Goal: Transaction & Acquisition: Book appointment/travel/reservation

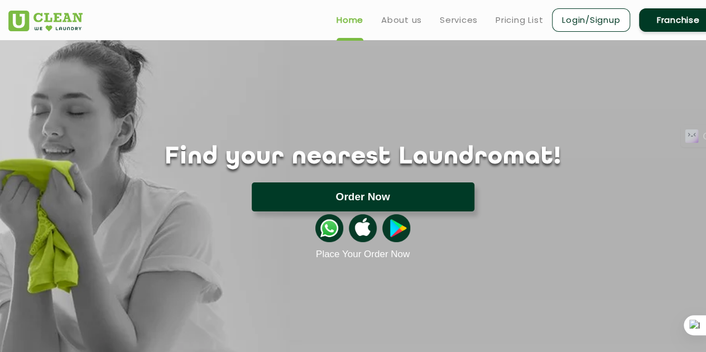
click at [344, 199] on button "Order Now" at bounding box center [363, 197] width 223 height 29
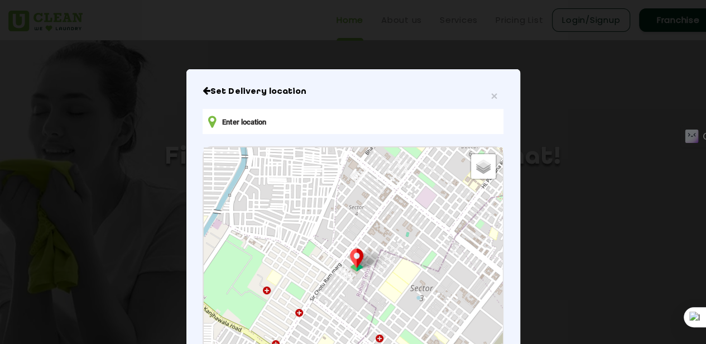
click at [340, 127] on input "text" at bounding box center [353, 121] width 300 height 25
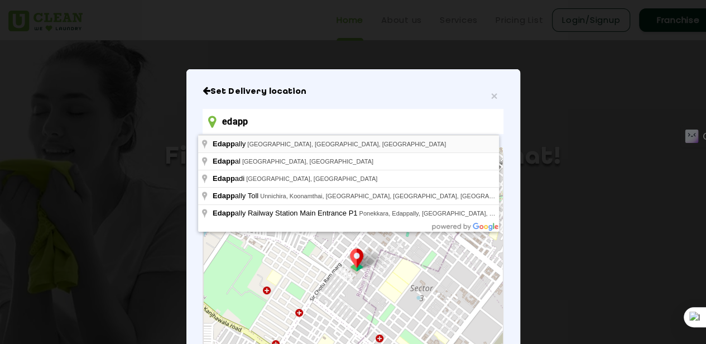
type input "Edappally, [GEOGRAPHIC_DATA], [GEOGRAPHIC_DATA], [GEOGRAPHIC_DATA]"
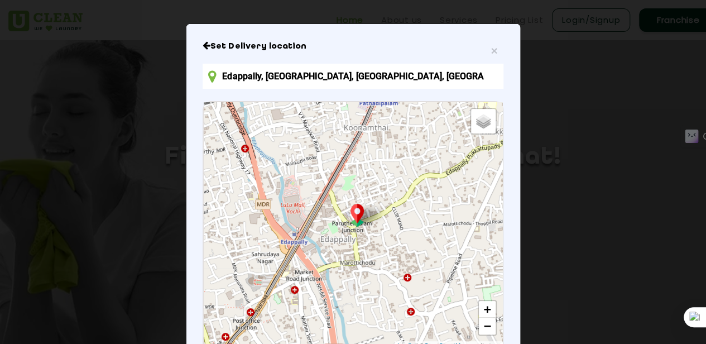
scroll to position [59, 0]
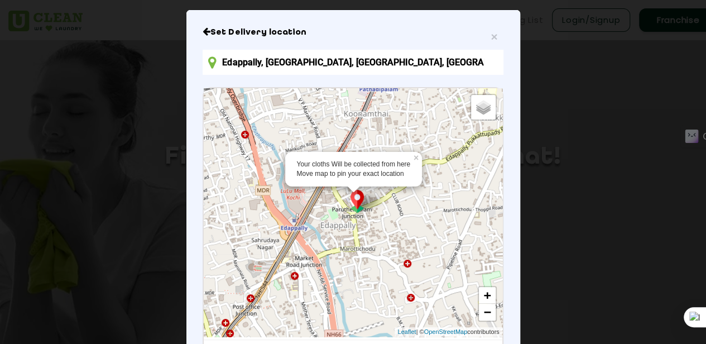
click at [358, 211] on img at bounding box center [357, 201] width 21 height 23
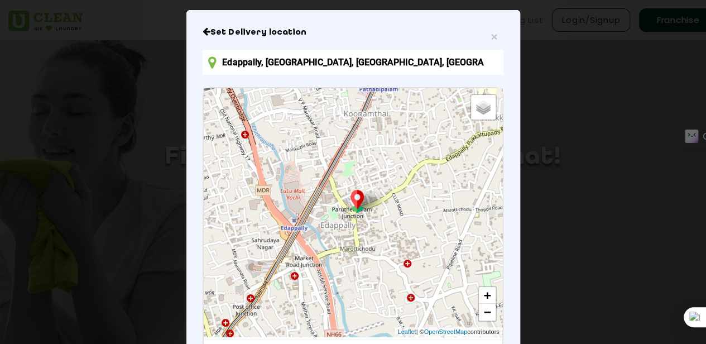
click at [358, 211] on img at bounding box center [357, 201] width 21 height 23
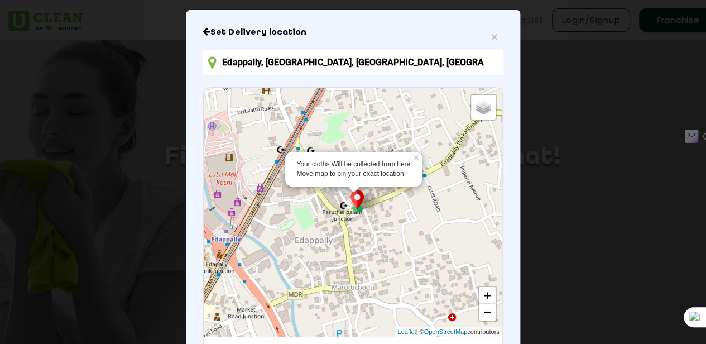
click at [358, 211] on img at bounding box center [357, 201] width 21 height 23
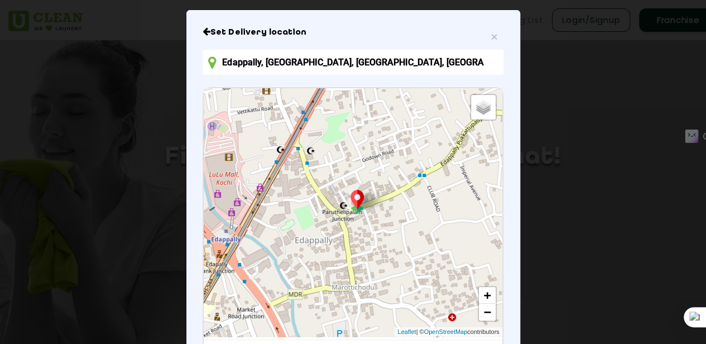
click at [351, 202] on img at bounding box center [357, 201] width 21 height 23
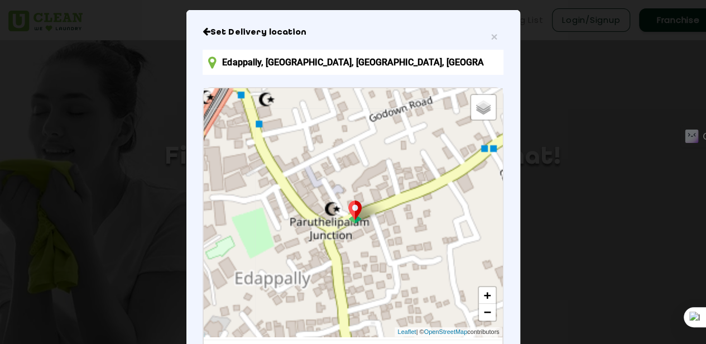
click at [351, 202] on img at bounding box center [355, 211] width 21 height 23
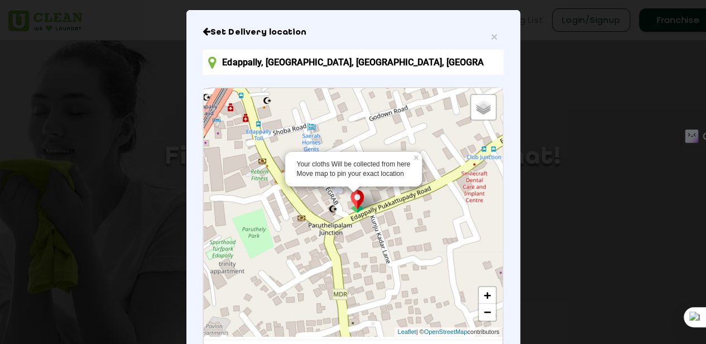
click at [353, 202] on img at bounding box center [357, 201] width 21 height 23
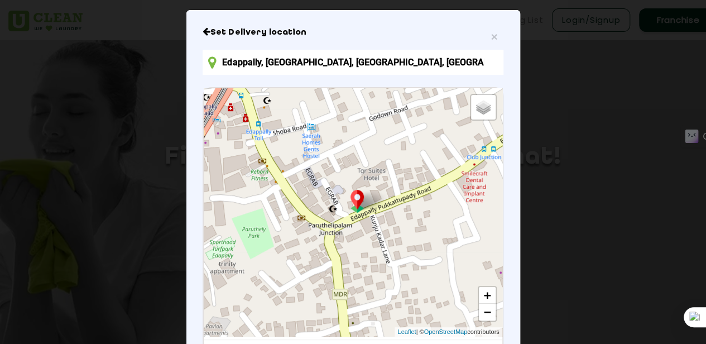
click at [353, 202] on img at bounding box center [357, 201] width 21 height 23
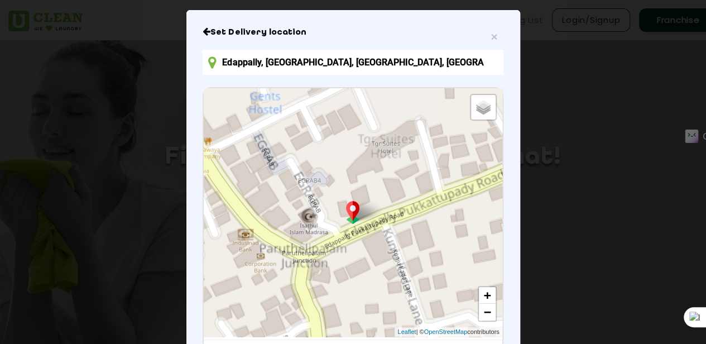
click at [353, 202] on img at bounding box center [352, 212] width 21 height 23
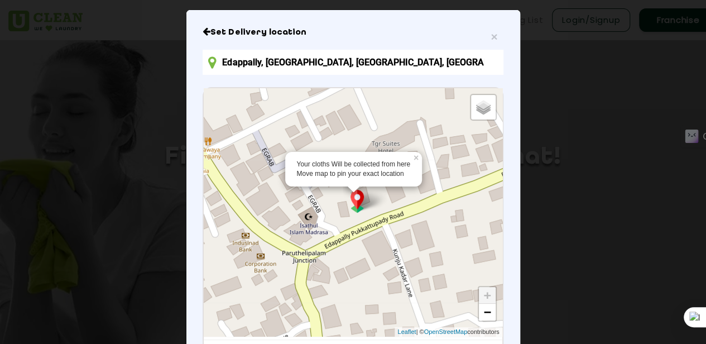
click at [355, 211] on img at bounding box center [357, 201] width 21 height 23
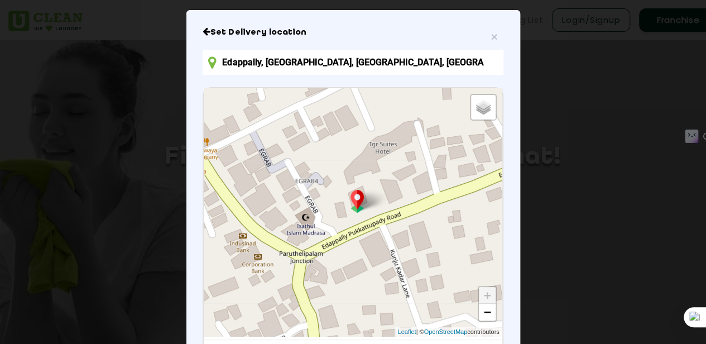
click at [355, 211] on img at bounding box center [357, 201] width 21 height 23
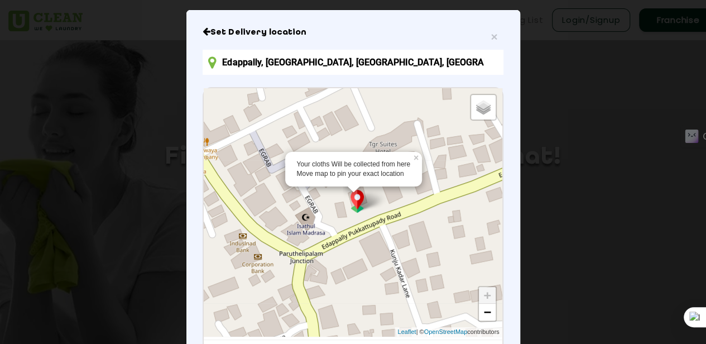
click at [355, 211] on img at bounding box center [357, 201] width 21 height 23
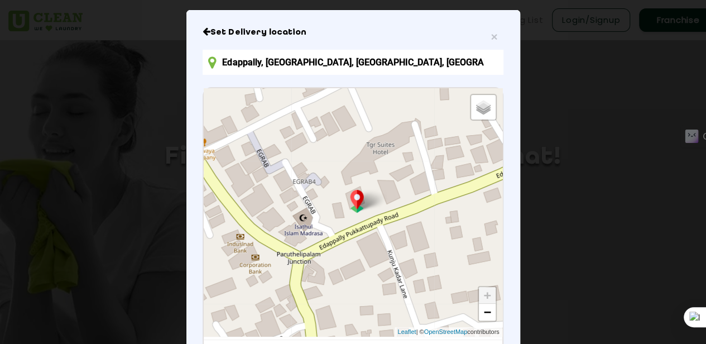
click at [355, 211] on img at bounding box center [357, 201] width 21 height 23
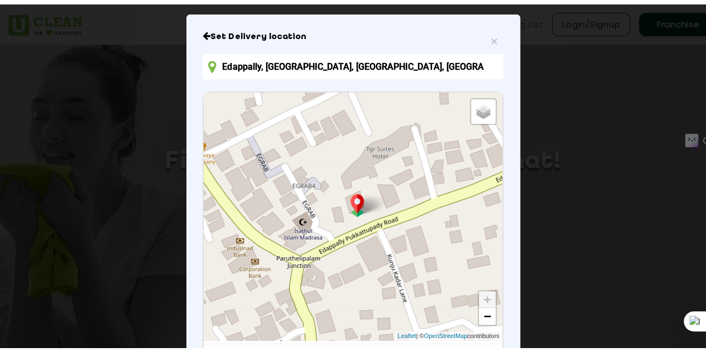
scroll to position [65, 0]
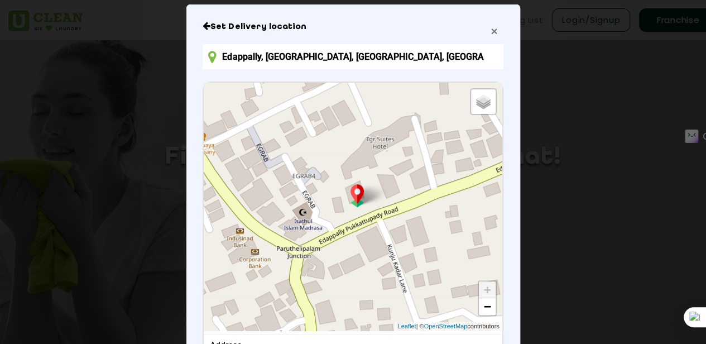
click at [491, 36] on span "×" at bounding box center [494, 31] width 7 height 13
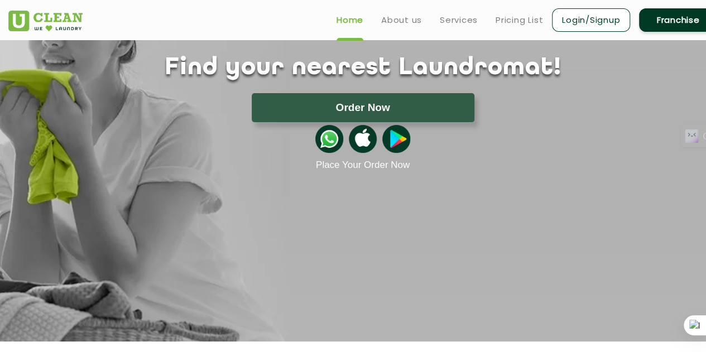
scroll to position [0, 0]
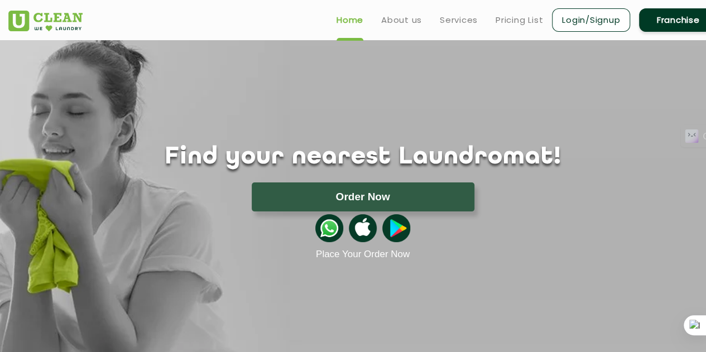
click at [326, 226] on img at bounding box center [330, 228] width 28 height 28
